Goal: Find specific page/section: Find specific page/section

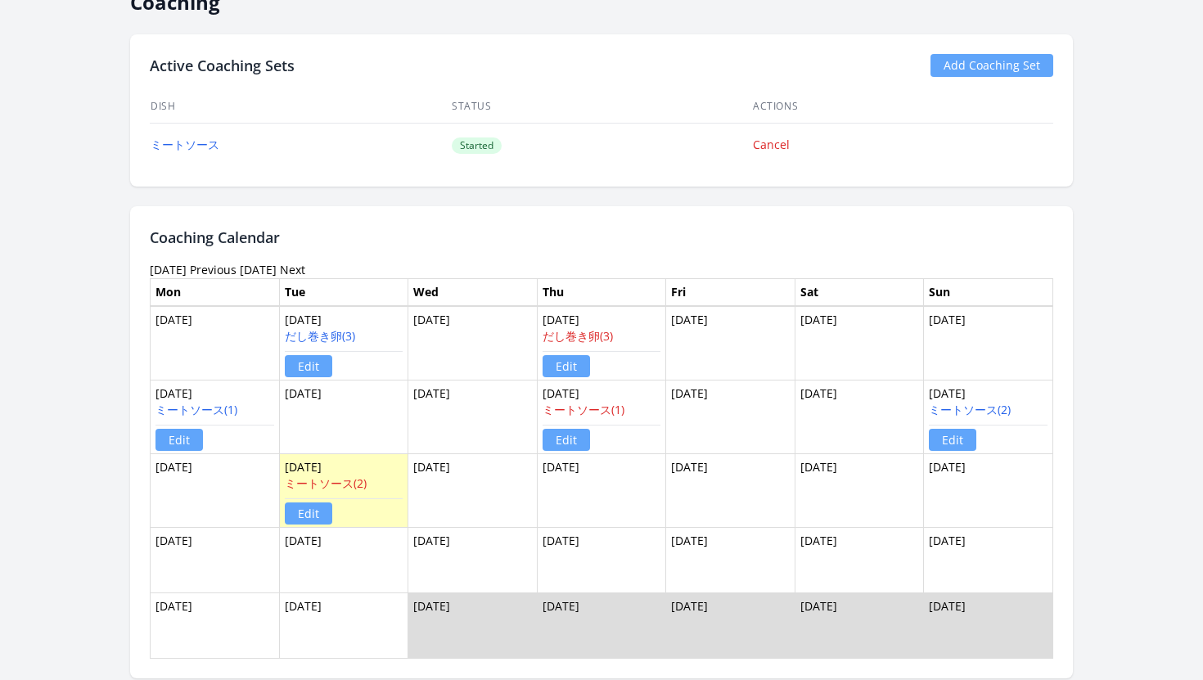
scroll to position [994, 0]
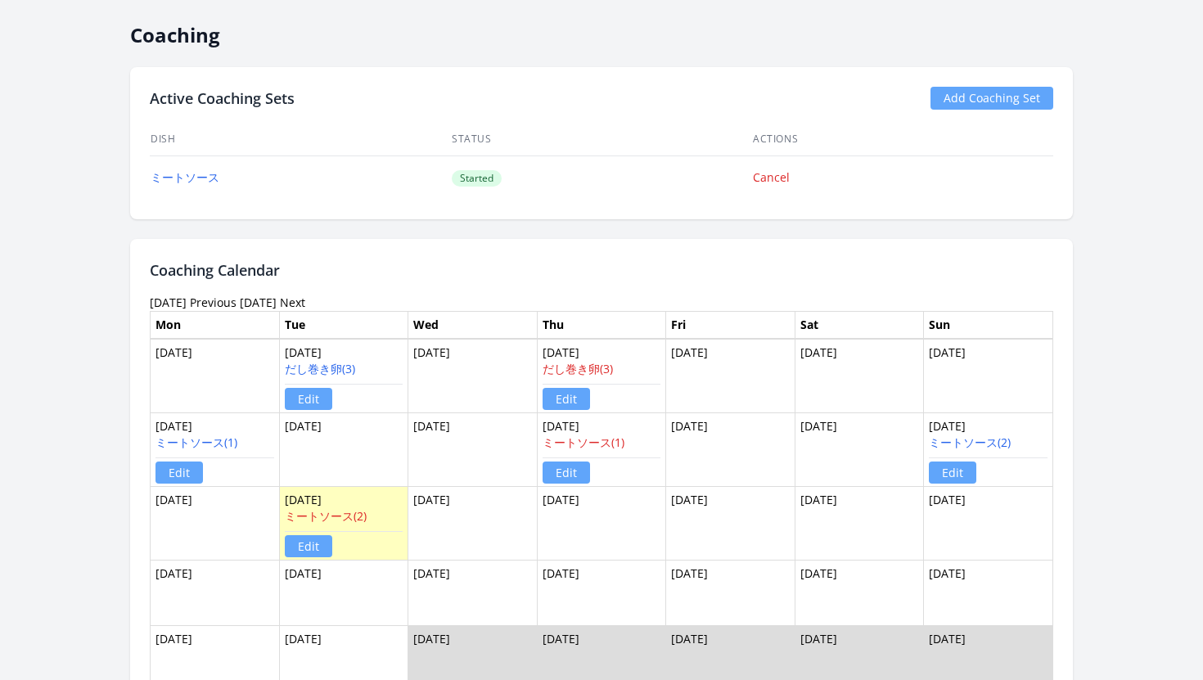
click at [305, 302] on link "Next" at bounding box center [292, 303] width 25 height 16
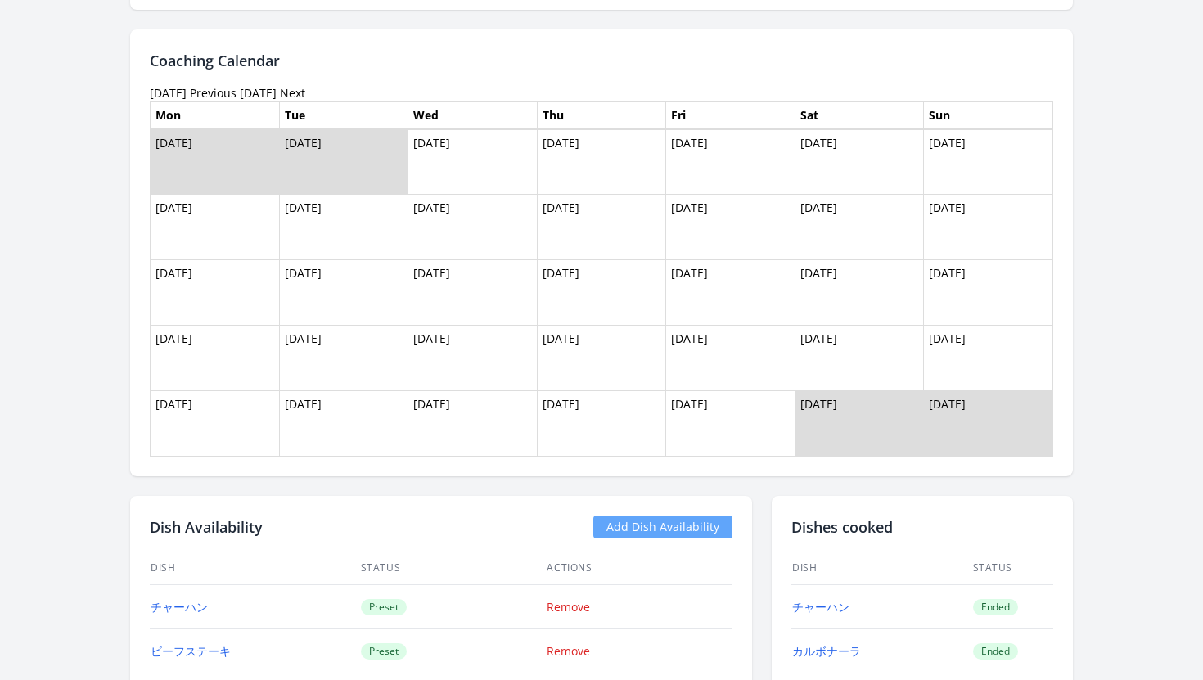
scroll to position [1172, 0]
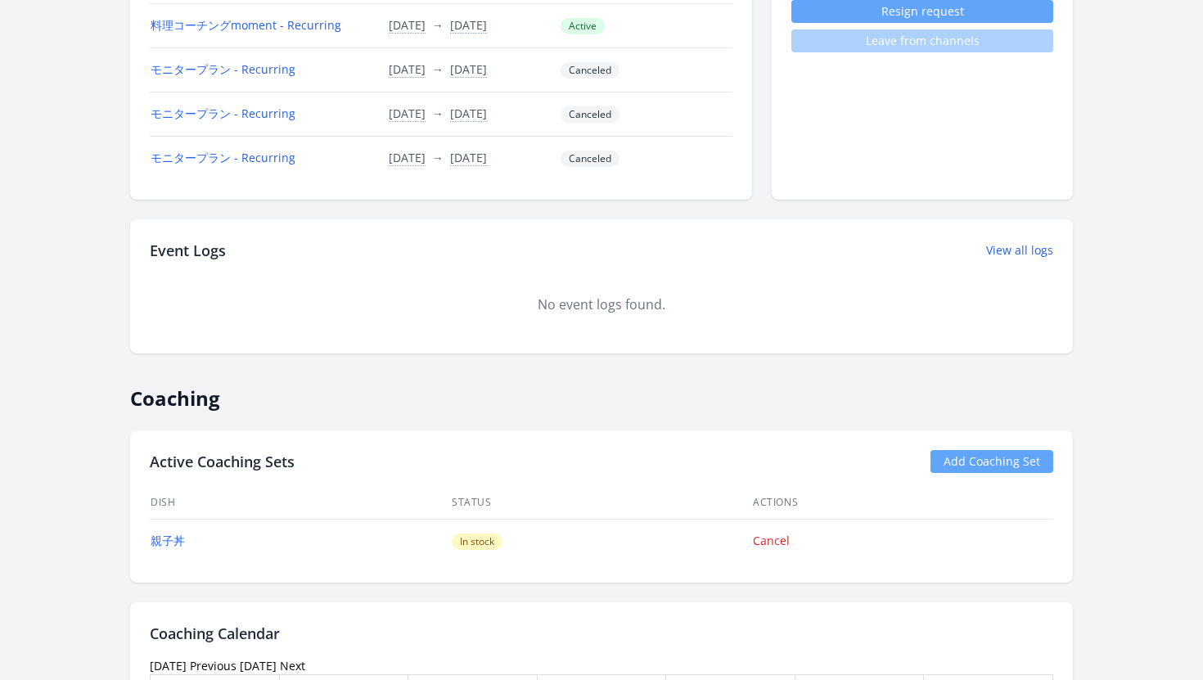
scroll to position [939, 0]
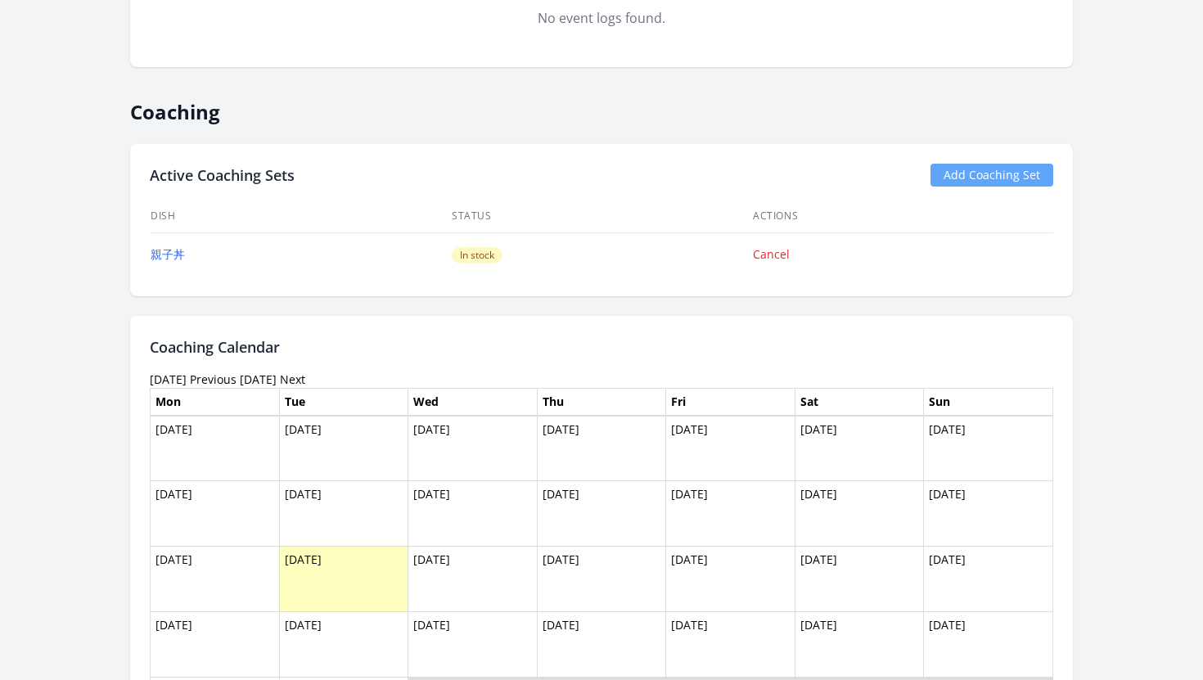
click at [237, 372] on link "Previous" at bounding box center [213, 380] width 47 height 16
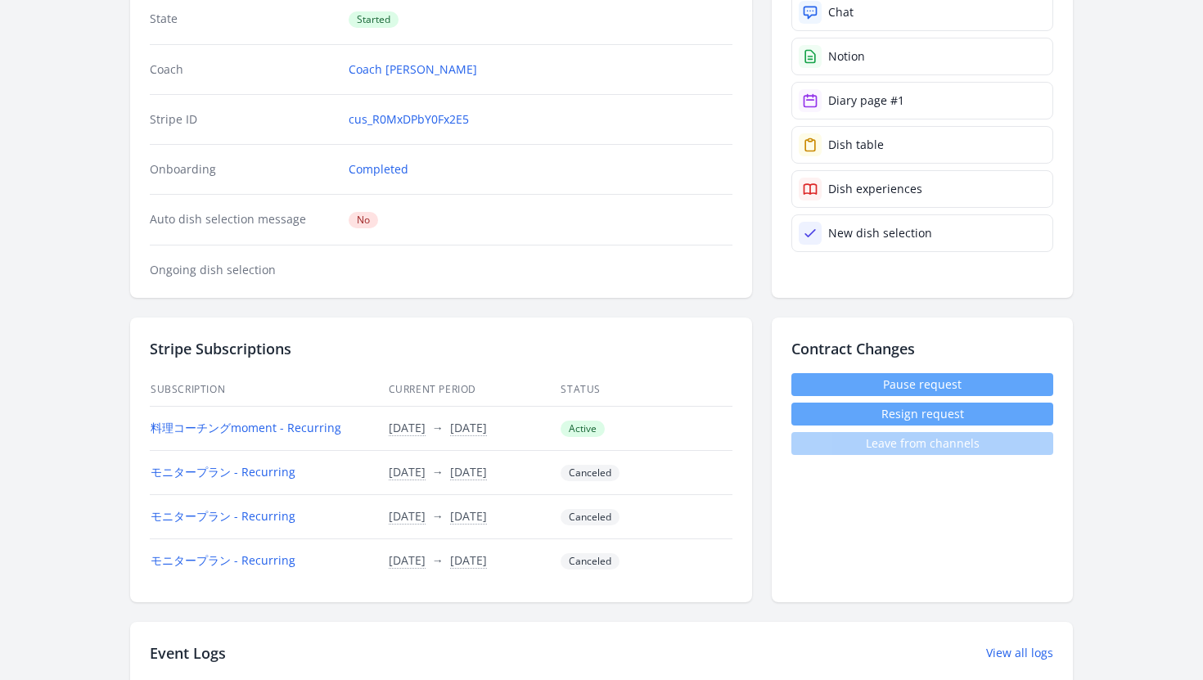
scroll to position [247, 0]
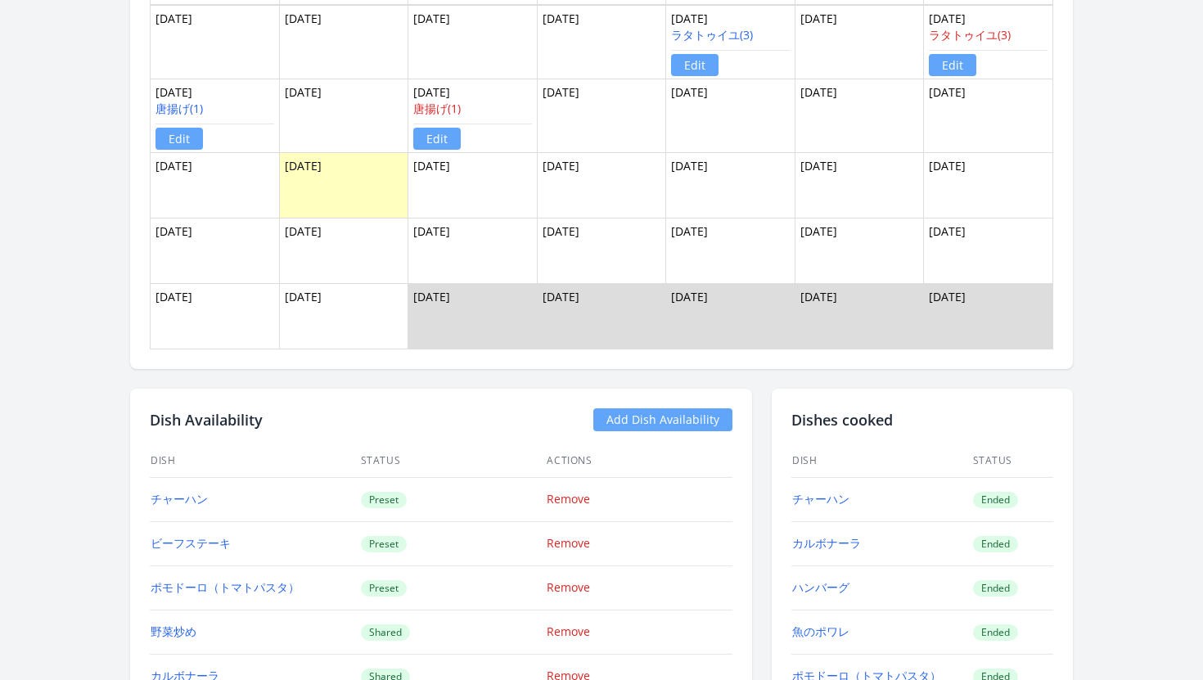
scroll to position [1326, 0]
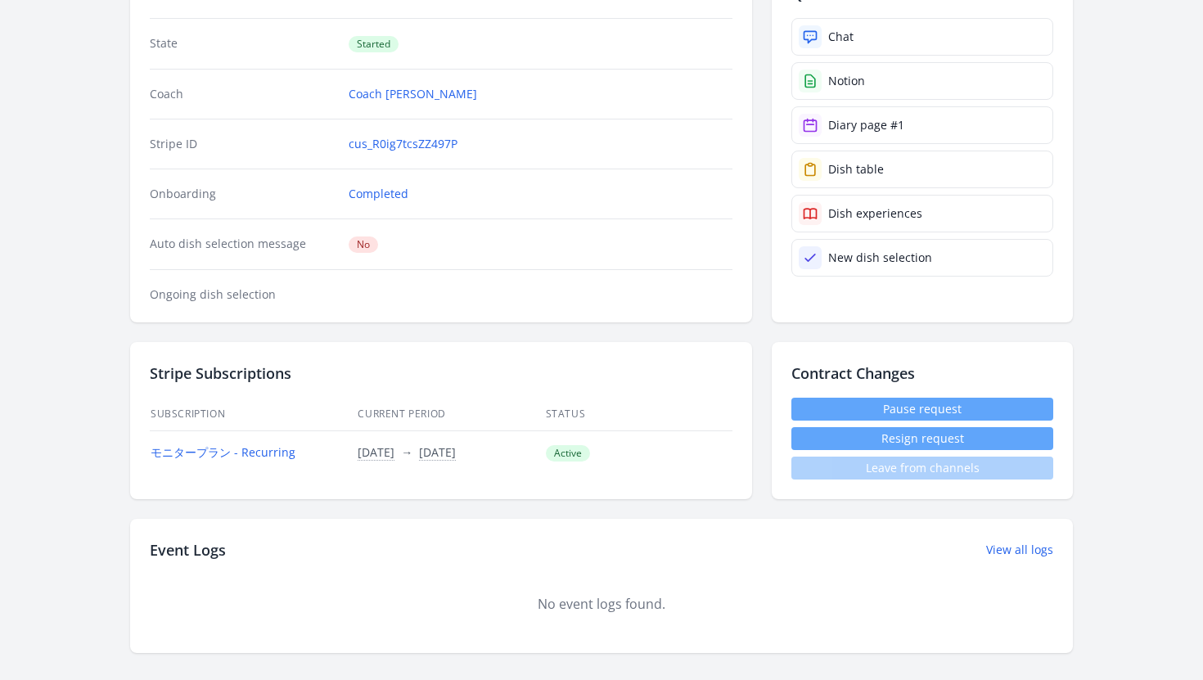
scroll to position [226, 0]
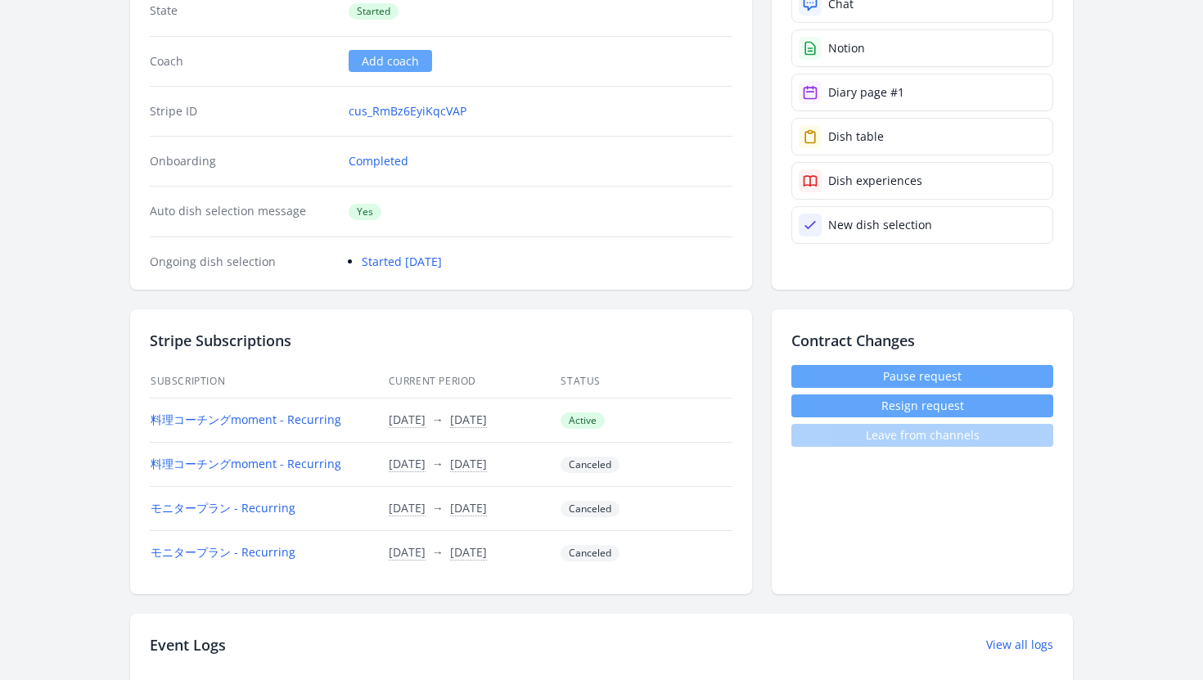
scroll to position [270, 0]
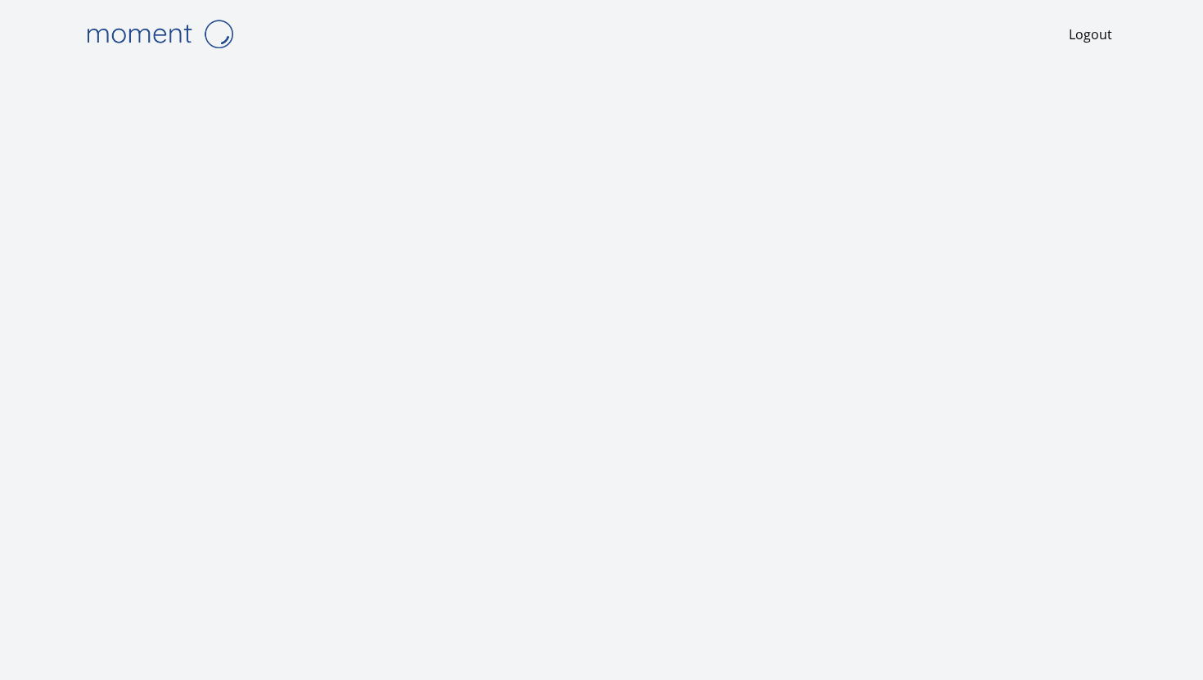
click at [159, 34] on img at bounding box center [160, 34] width 164 height 42
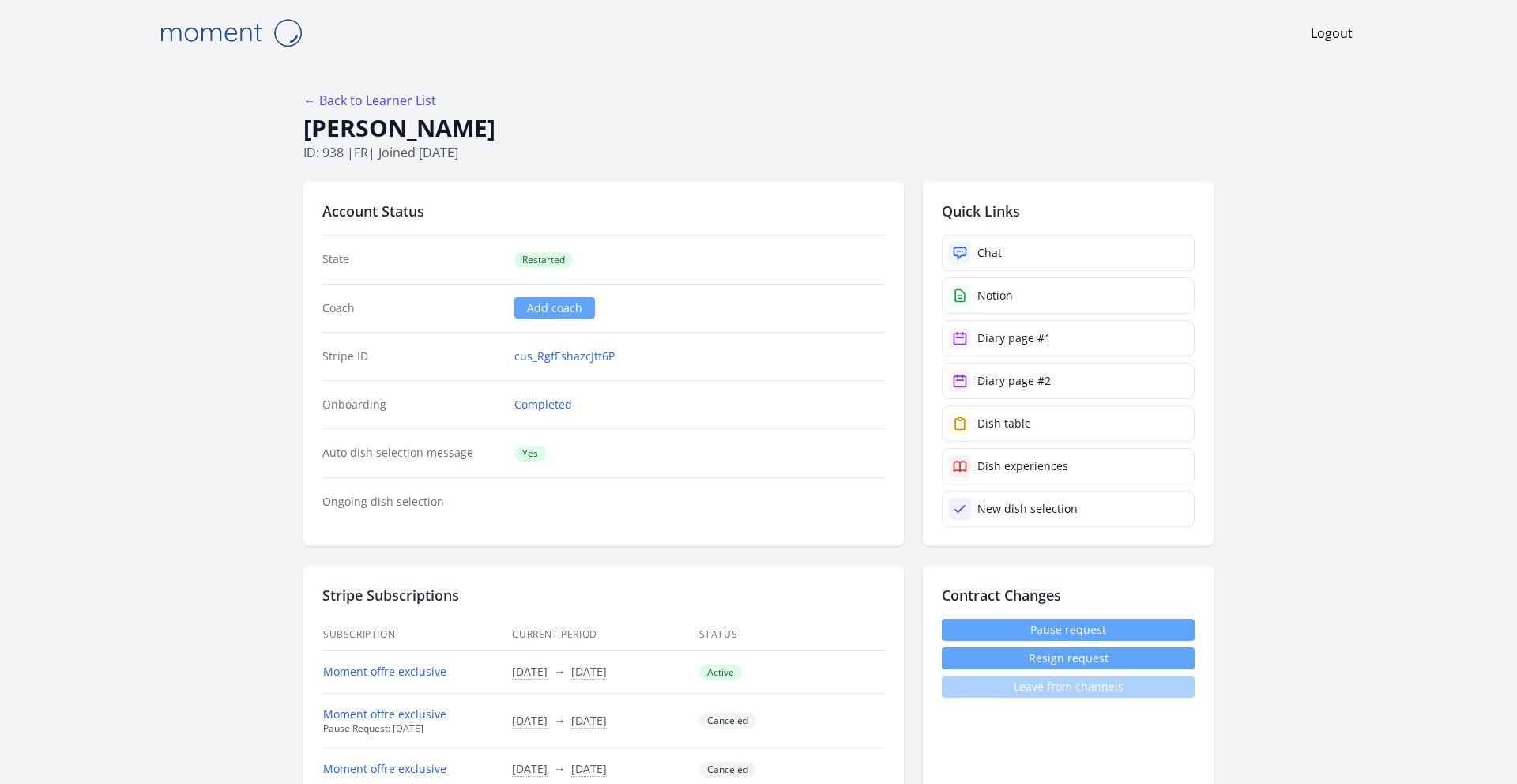
click at [225, 32] on img at bounding box center [231, 33] width 158 height 41
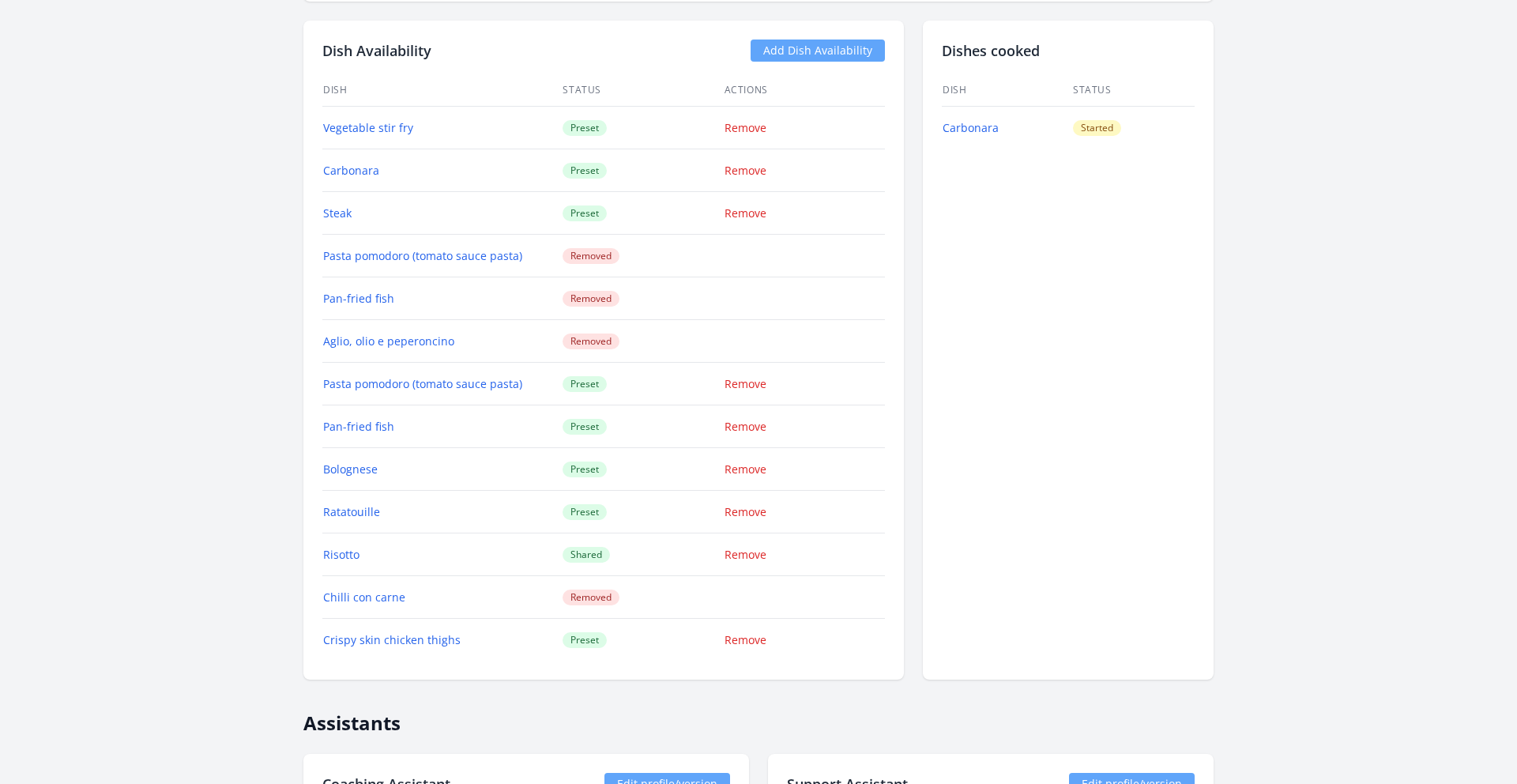
scroll to position [1759, 0]
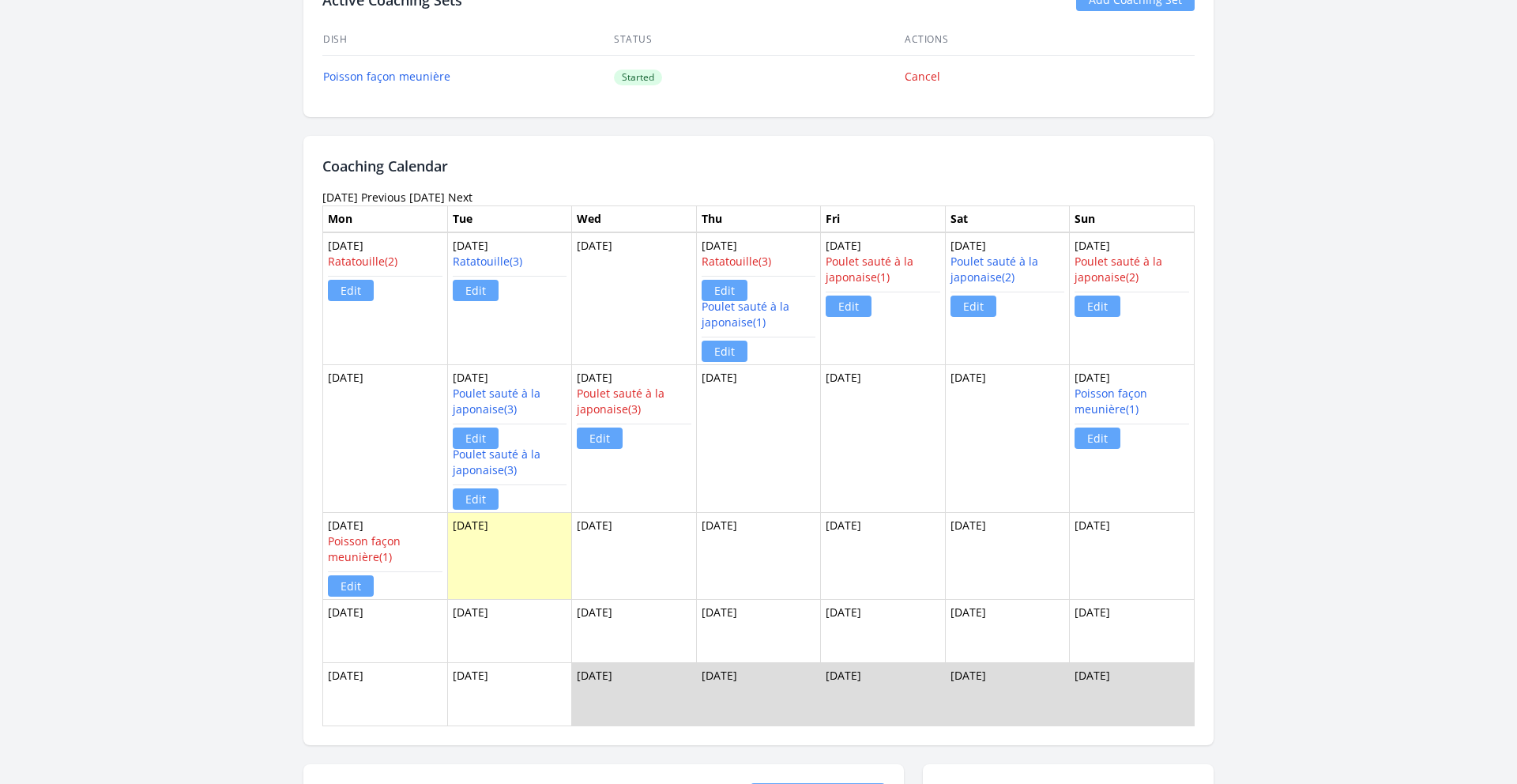
scroll to position [1064, 0]
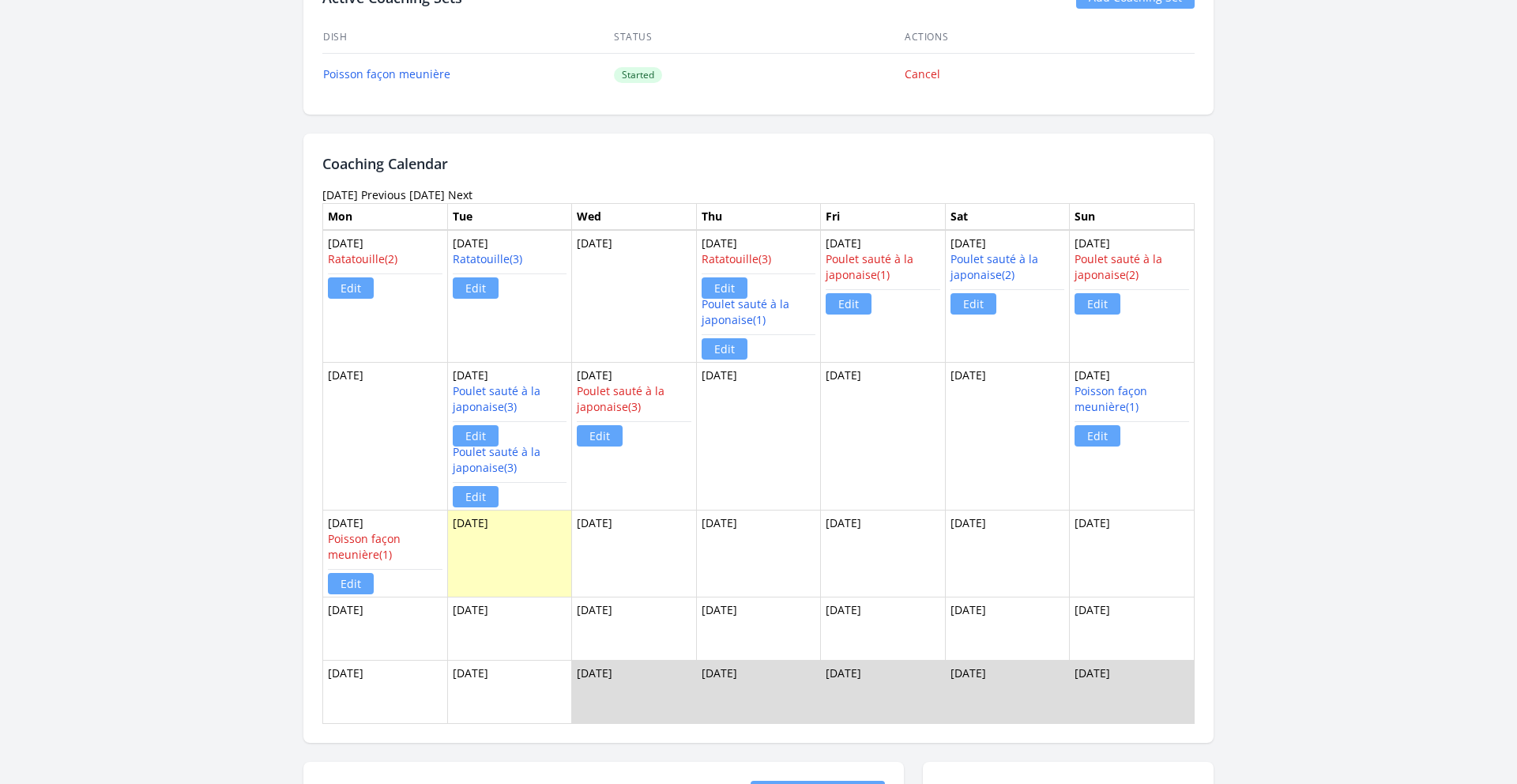
click at [407, 196] on link "Previous" at bounding box center [383, 195] width 45 height 15
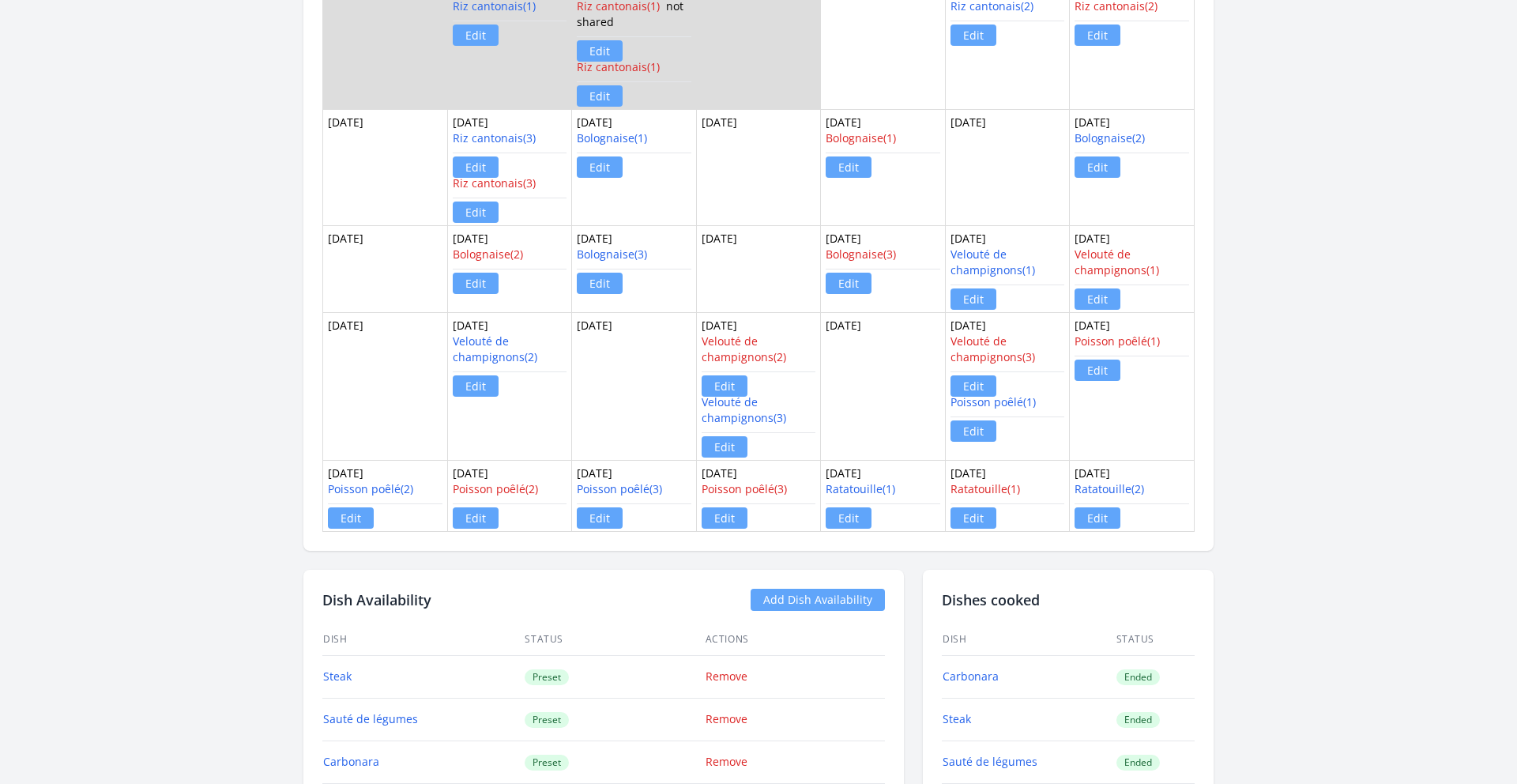
scroll to position [1321, 0]
